Goal: Complete application form

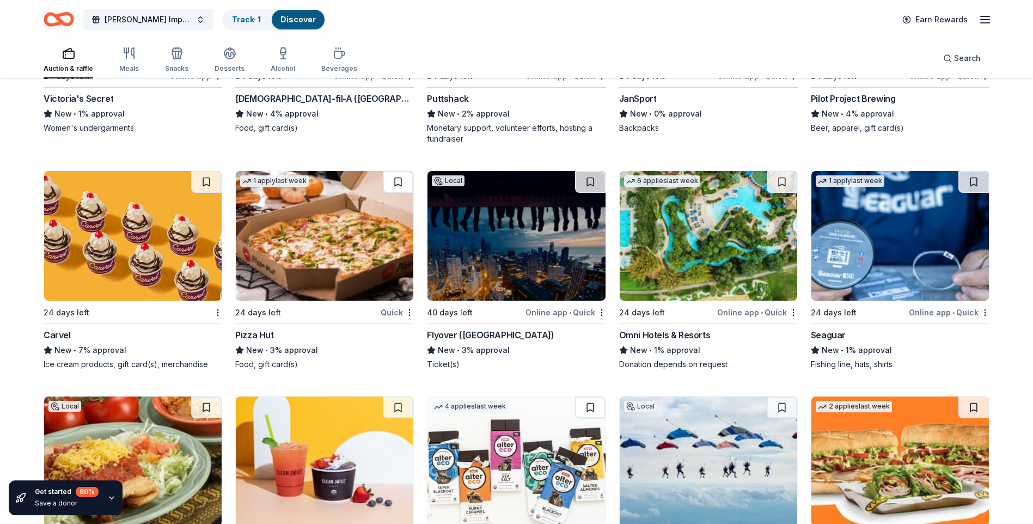
scroll to position [9769, 0]
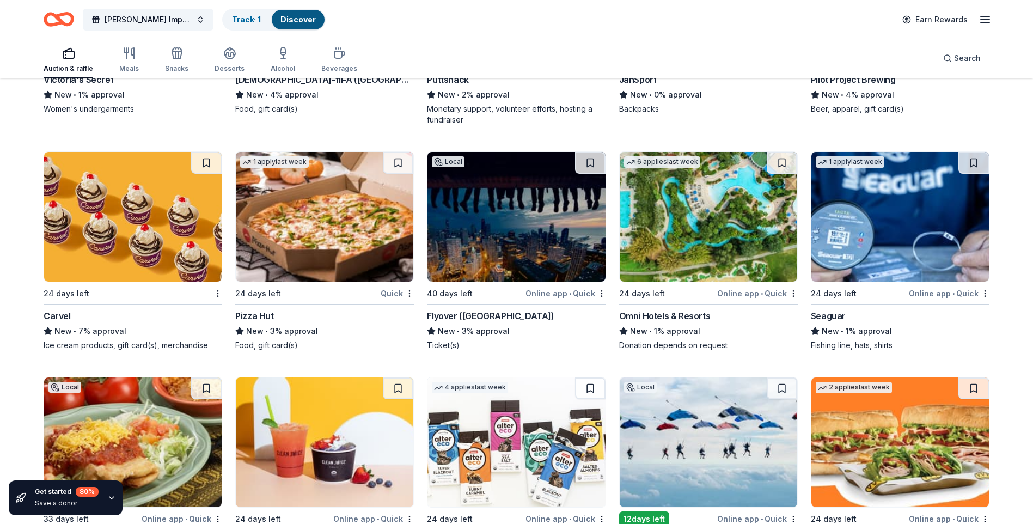
click at [469, 282] on img at bounding box center [517, 217] width 178 height 130
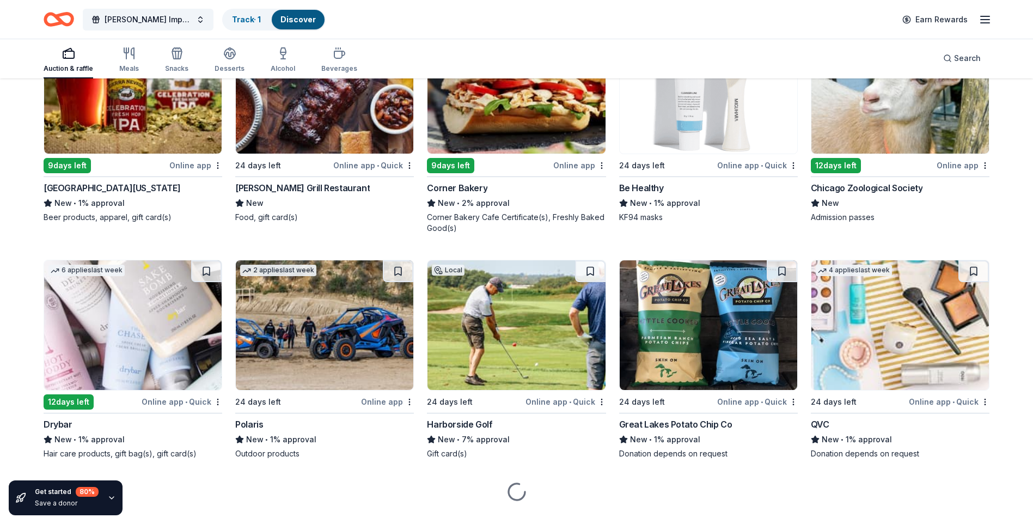
scroll to position [10366, 0]
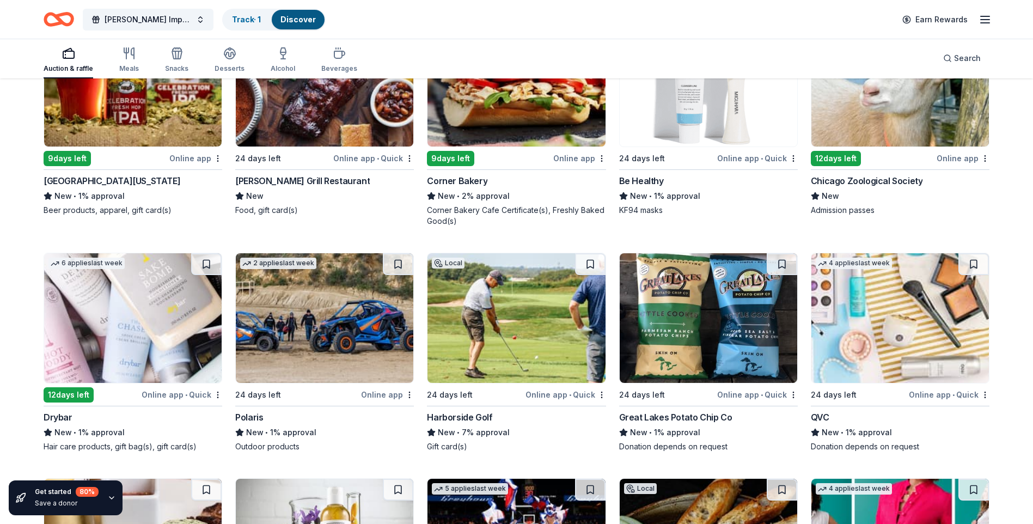
click at [875, 187] on div "Chicago Zoological Society" at bounding box center [867, 180] width 112 height 13
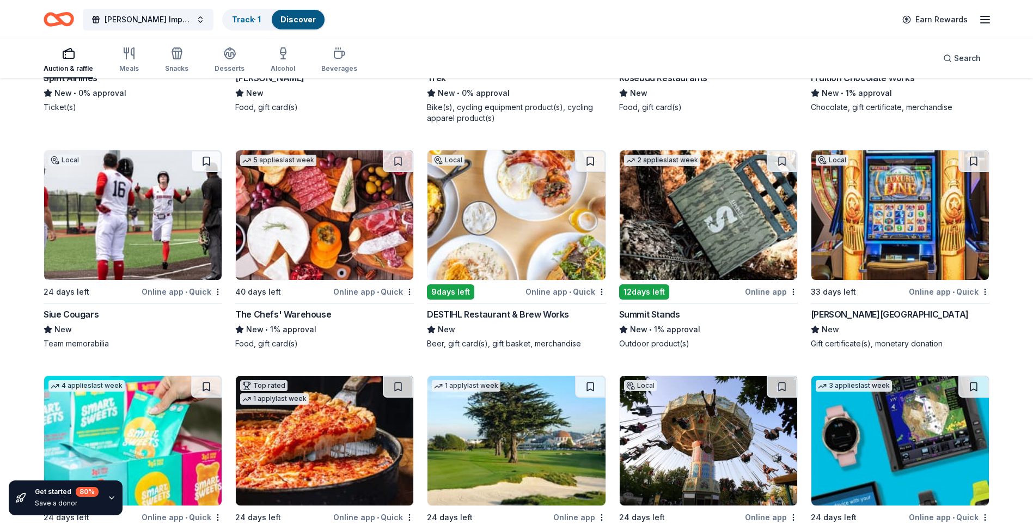
scroll to position [11479, 0]
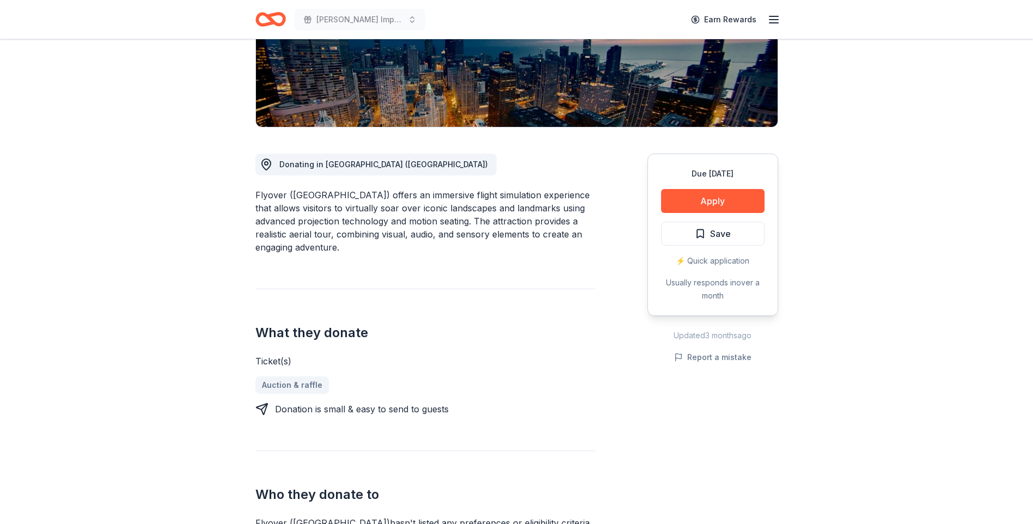
scroll to position [54, 0]
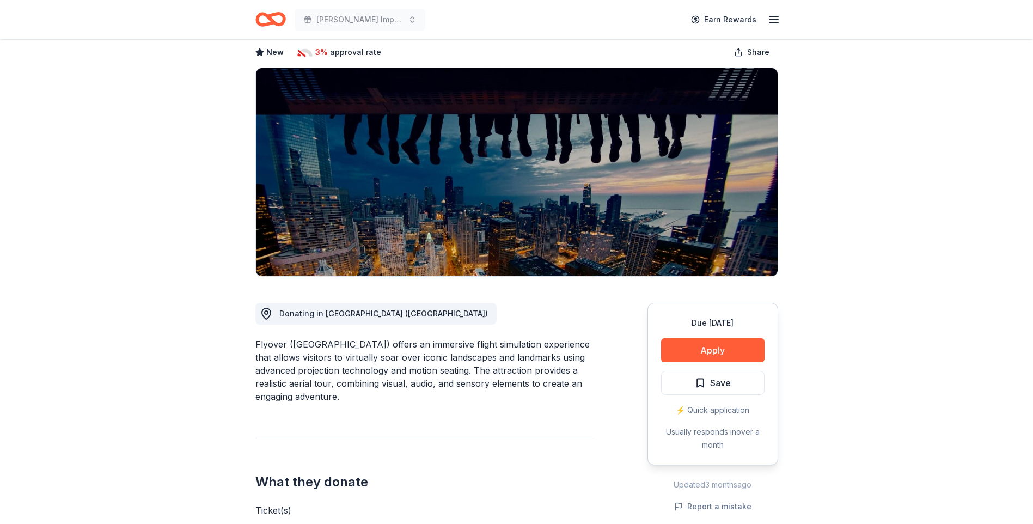
click at [670, 370] on div "Due [DATE] Apply Save ⚡️ Quick application Usually responds in over a month" at bounding box center [713, 384] width 131 height 162
click at [680, 347] on button "Apply" at bounding box center [712, 350] width 103 height 24
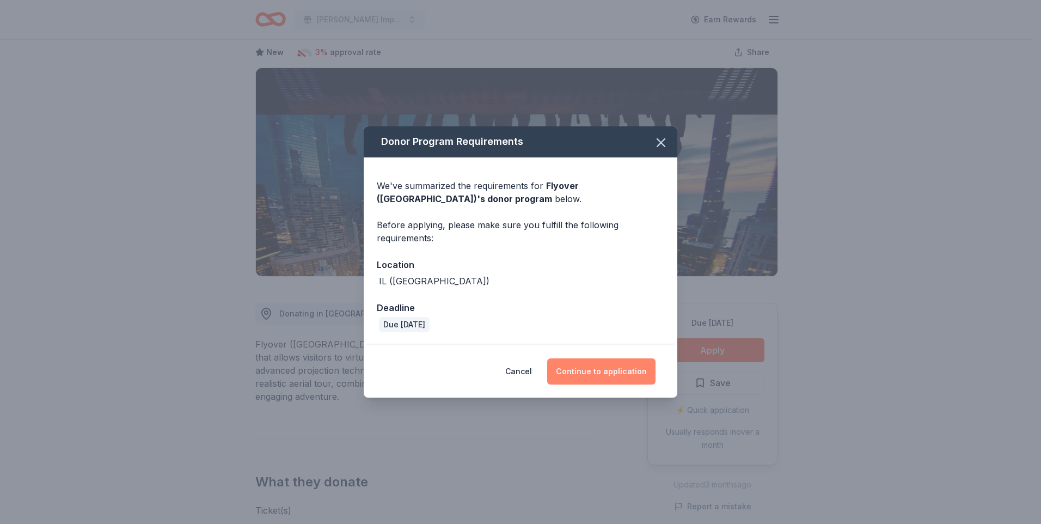
click at [604, 376] on button "Continue to application" at bounding box center [601, 371] width 108 height 26
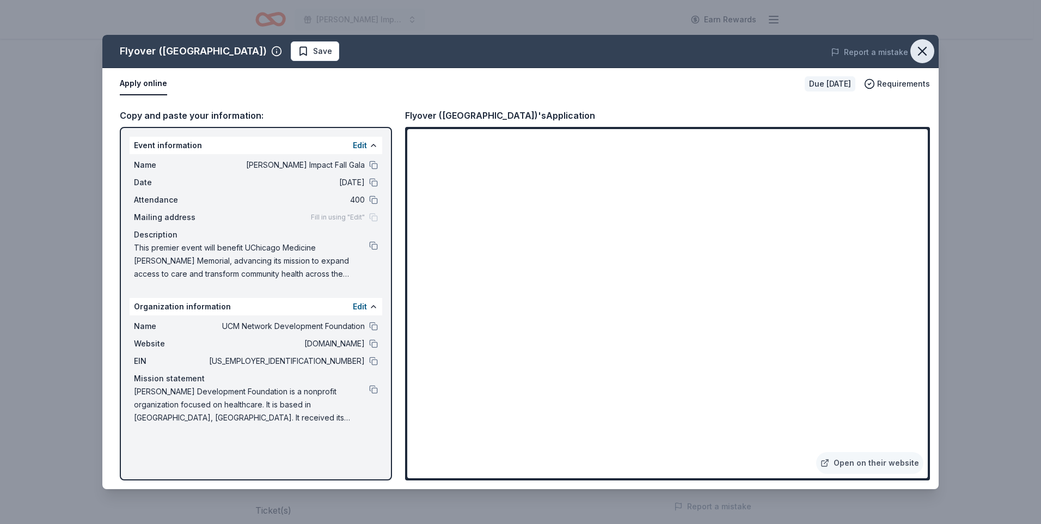
click at [920, 46] on icon "button" at bounding box center [922, 51] width 15 height 15
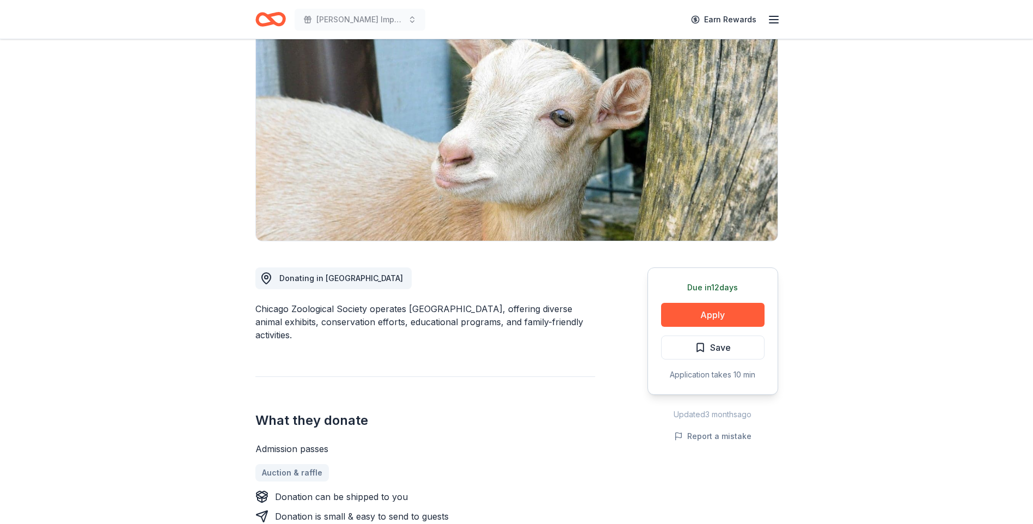
scroll to position [109, 0]
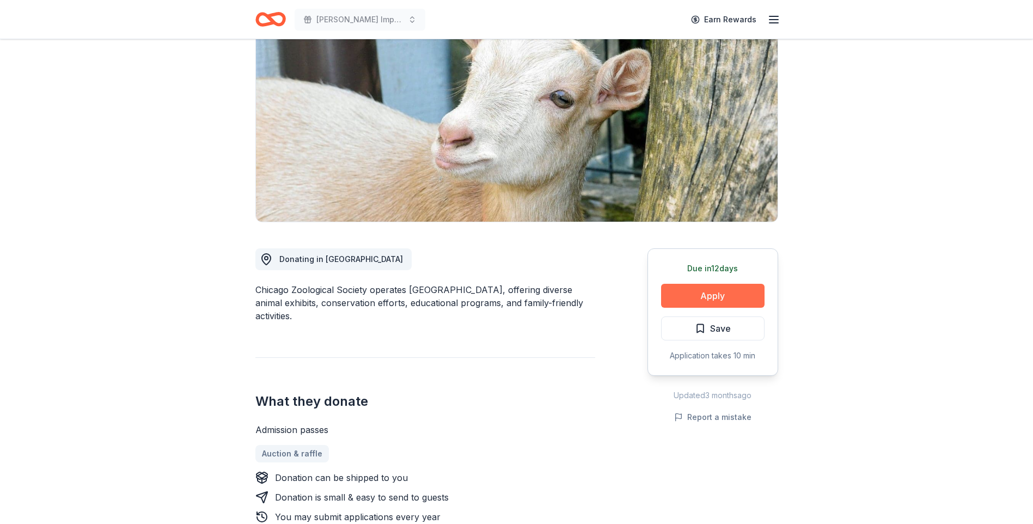
click at [701, 296] on button "Apply" at bounding box center [712, 296] width 103 height 24
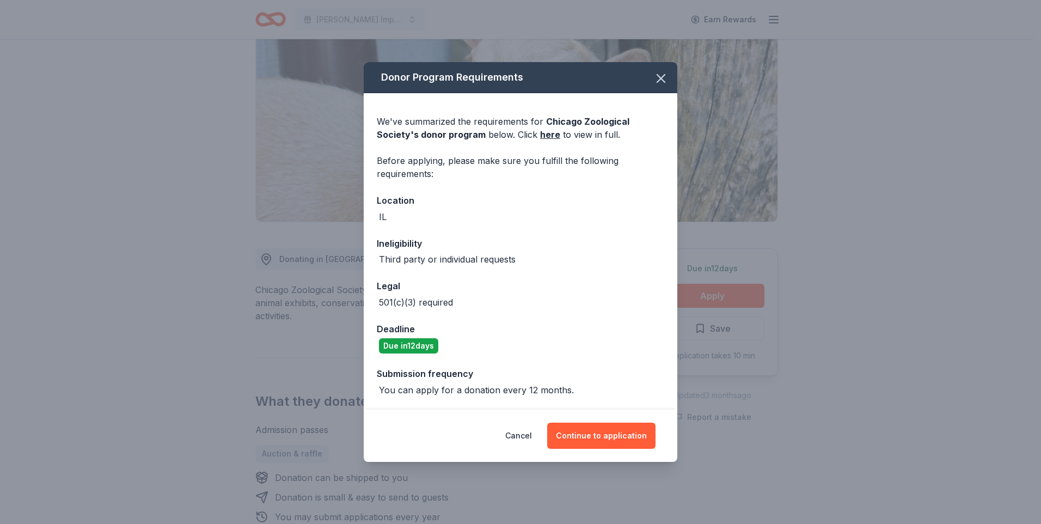
click at [594, 451] on div "Cancel Continue to application" at bounding box center [521, 436] width 314 height 52
click at [593, 428] on button "Continue to application" at bounding box center [601, 436] width 108 height 26
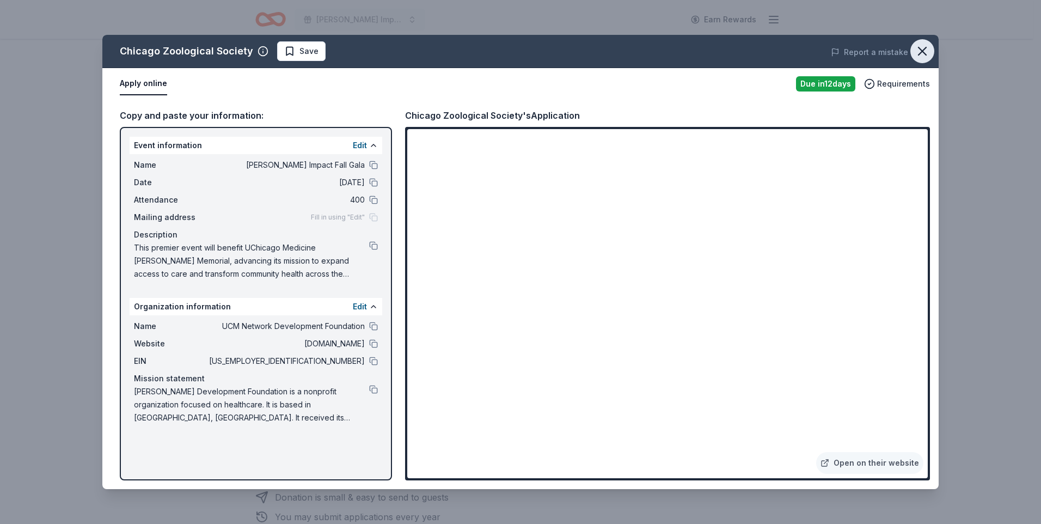
click at [923, 50] on icon "button" at bounding box center [922, 51] width 15 height 15
